Goal: Check status

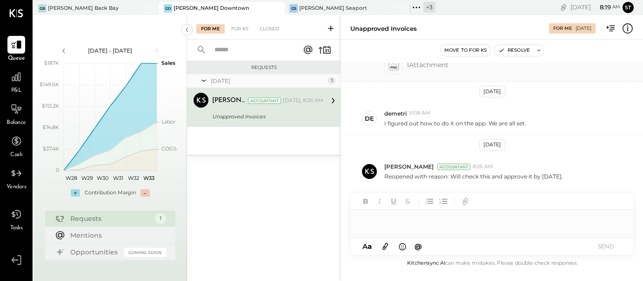
scroll to position [190, 0]
click at [329, 101] on icon at bounding box center [333, 100] width 12 height 12
click at [332, 99] on icon at bounding box center [333, 100] width 12 height 12
click at [291, 104] on div "[DATE], 8:26 AM" at bounding box center [303, 100] width 40 height 7
click at [330, 100] on icon at bounding box center [333, 100] width 12 height 12
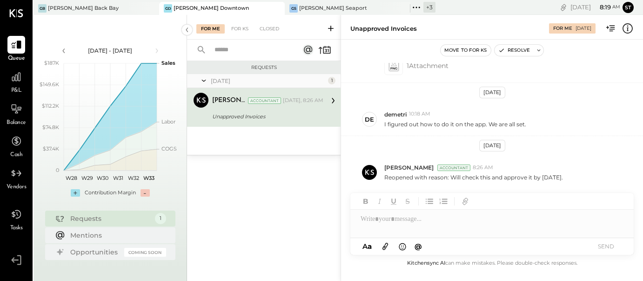
click at [331, 100] on icon at bounding box center [333, 100] width 12 height 12
click at [214, 81] on div "[DATE]" at bounding box center [268, 81] width 115 height 8
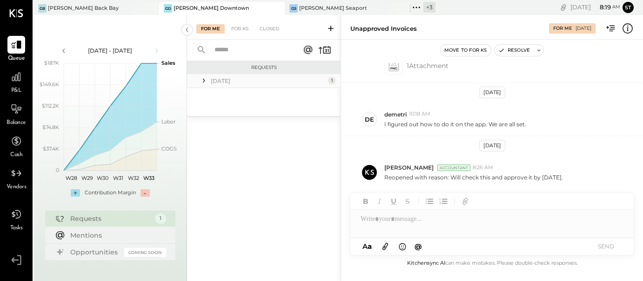
click at [221, 82] on div "[DATE]" at bounding box center [268, 81] width 115 height 8
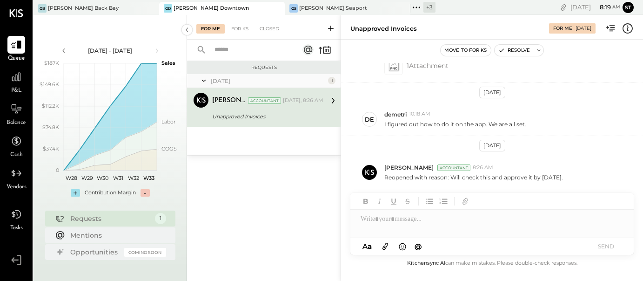
click at [331, 101] on icon at bounding box center [333, 100] width 12 height 12
